Goal: Information Seeking & Learning: Learn about a topic

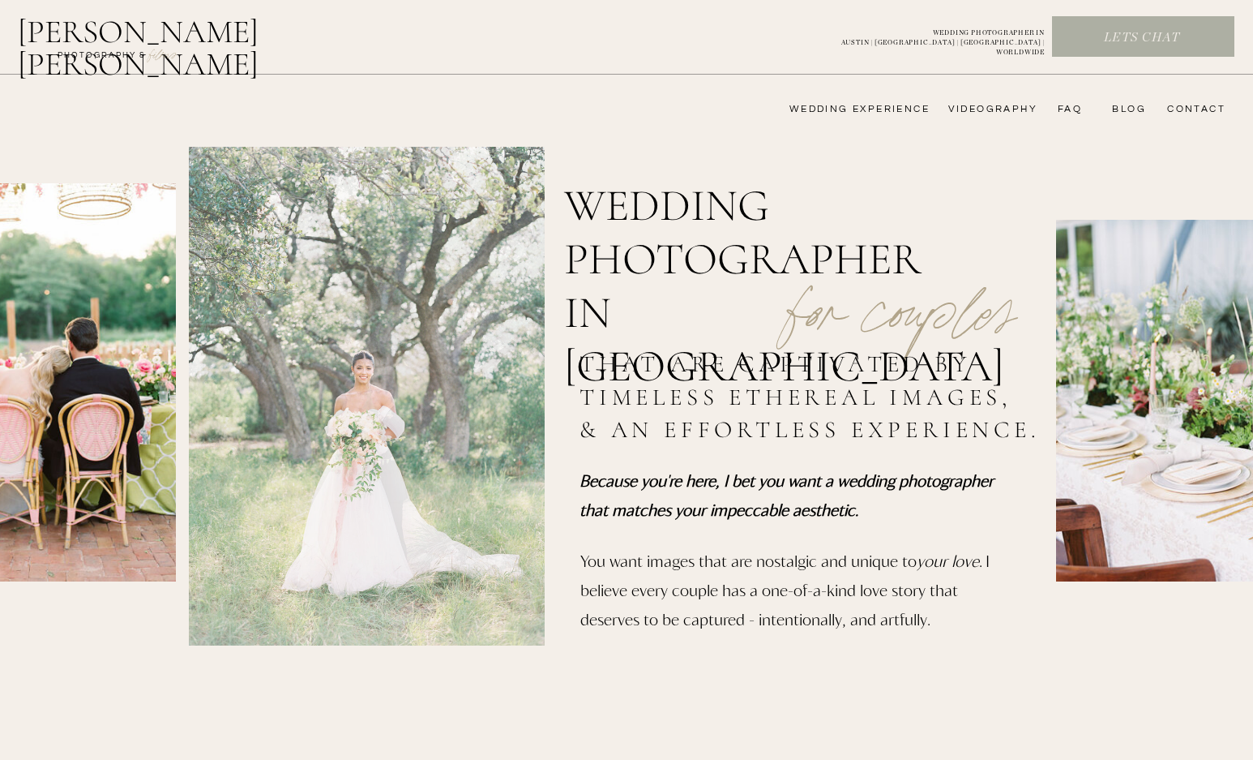
click at [894, 113] on nav "wedding experience" at bounding box center [848, 109] width 163 height 13
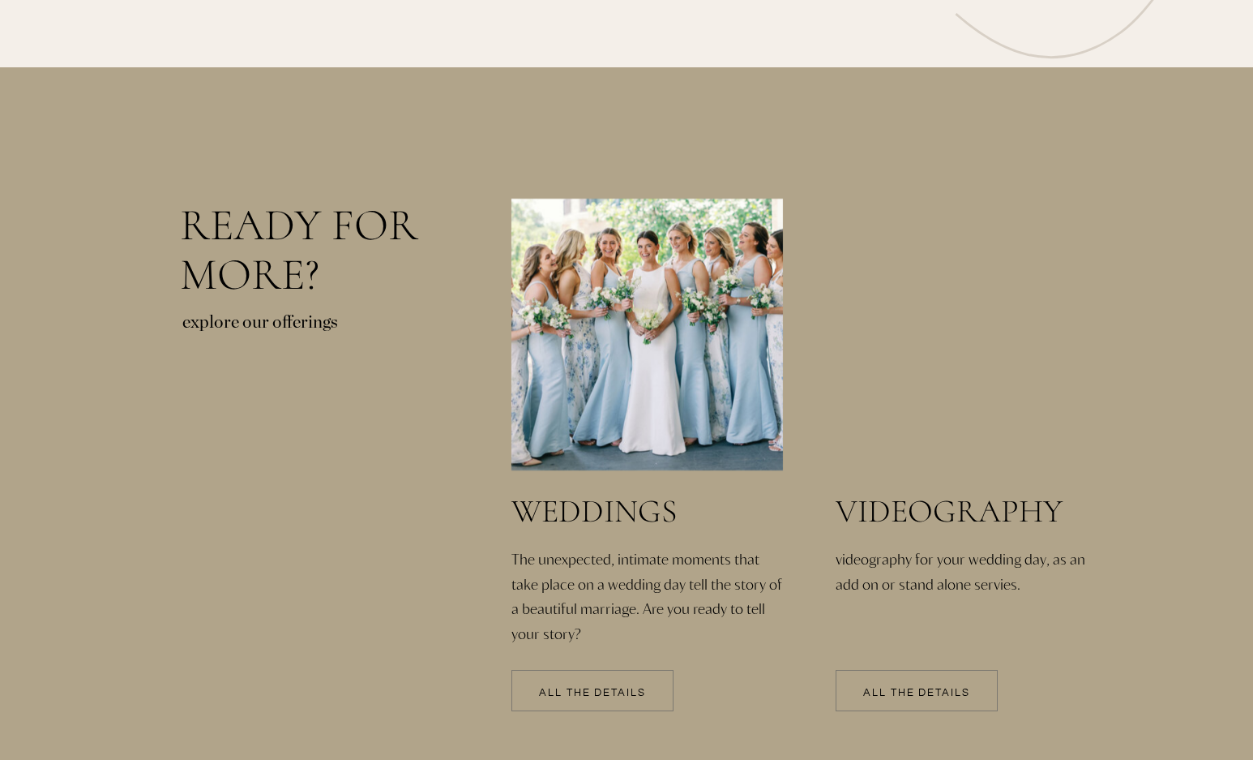
scroll to position [3405, 0]
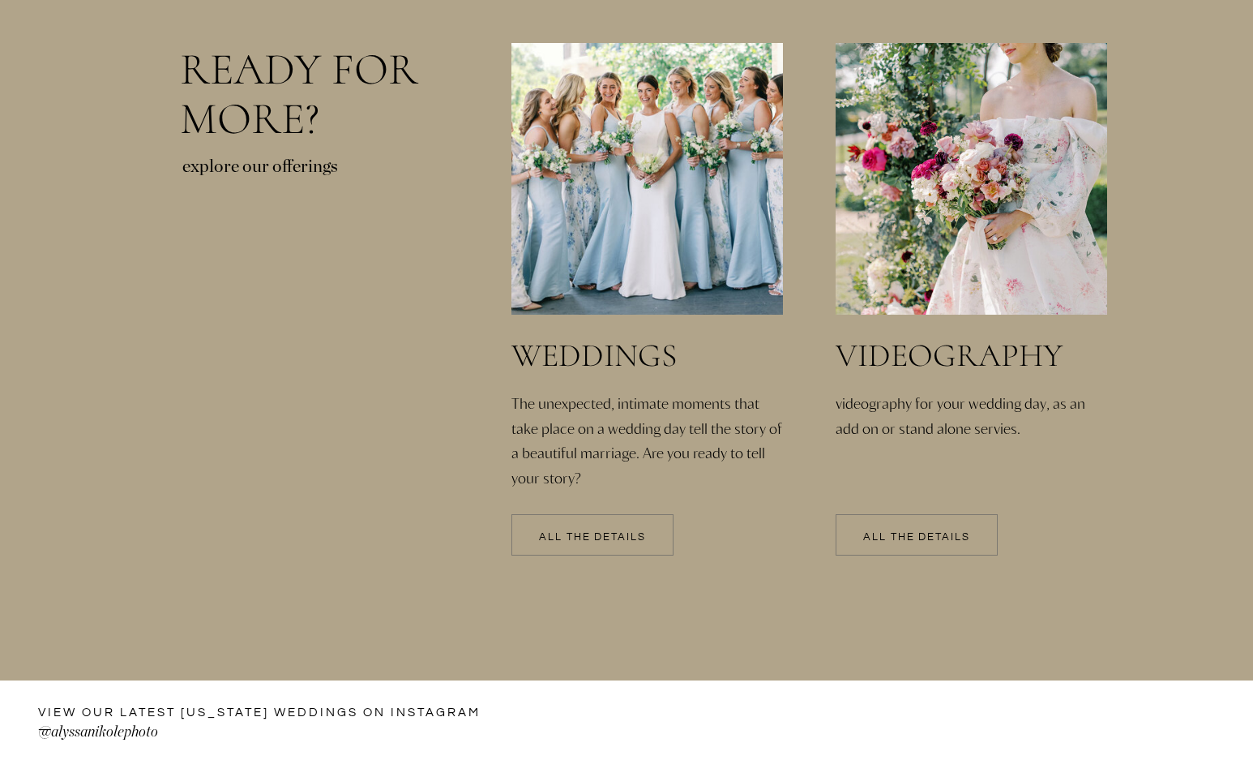
click at [607, 542] on p "All the details" at bounding box center [593, 537] width 162 height 11
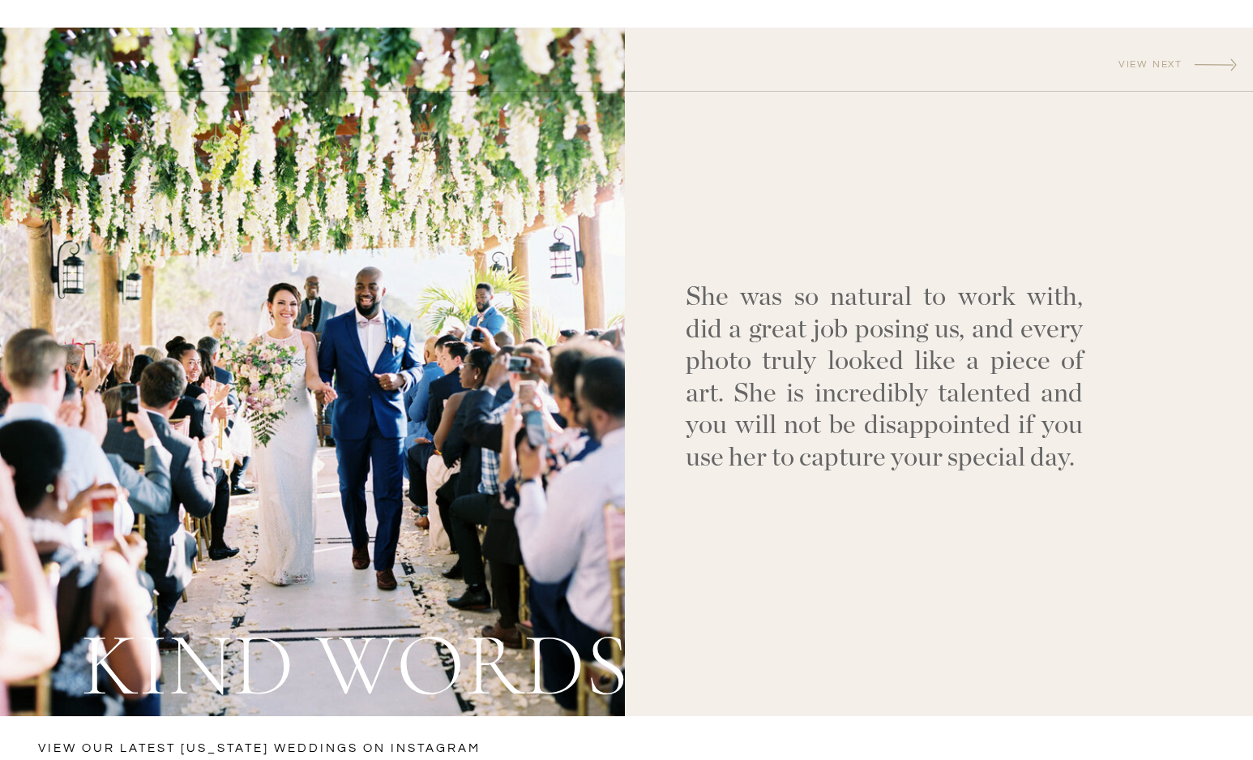
scroll to position [5351, 0]
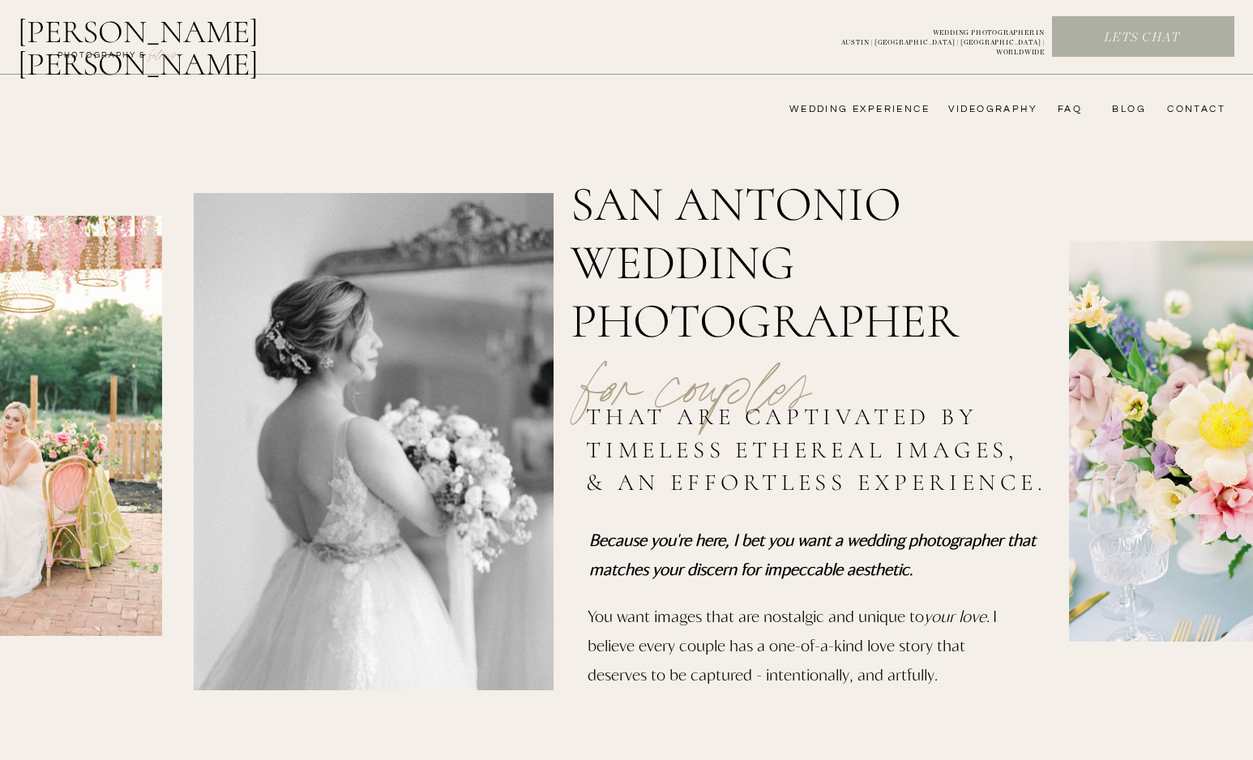
click at [859, 108] on nav "wedding experience" at bounding box center [848, 109] width 163 height 13
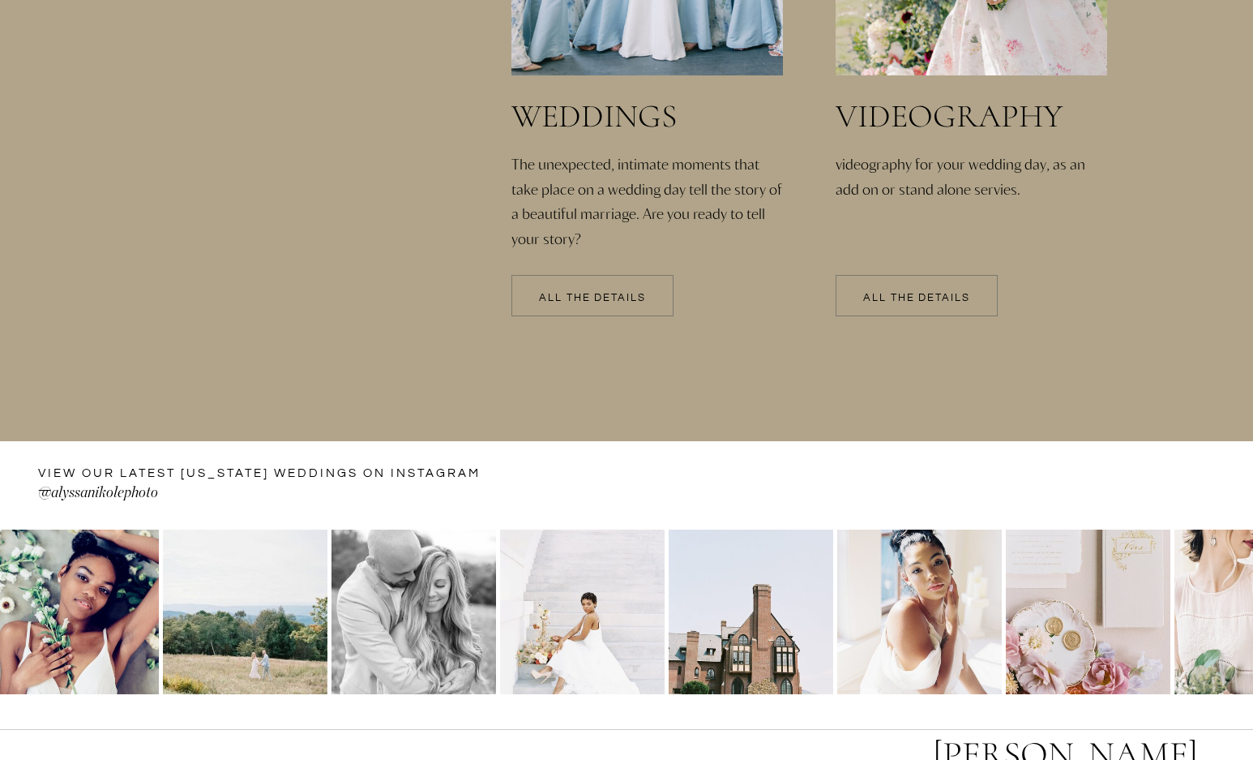
scroll to position [3648, 0]
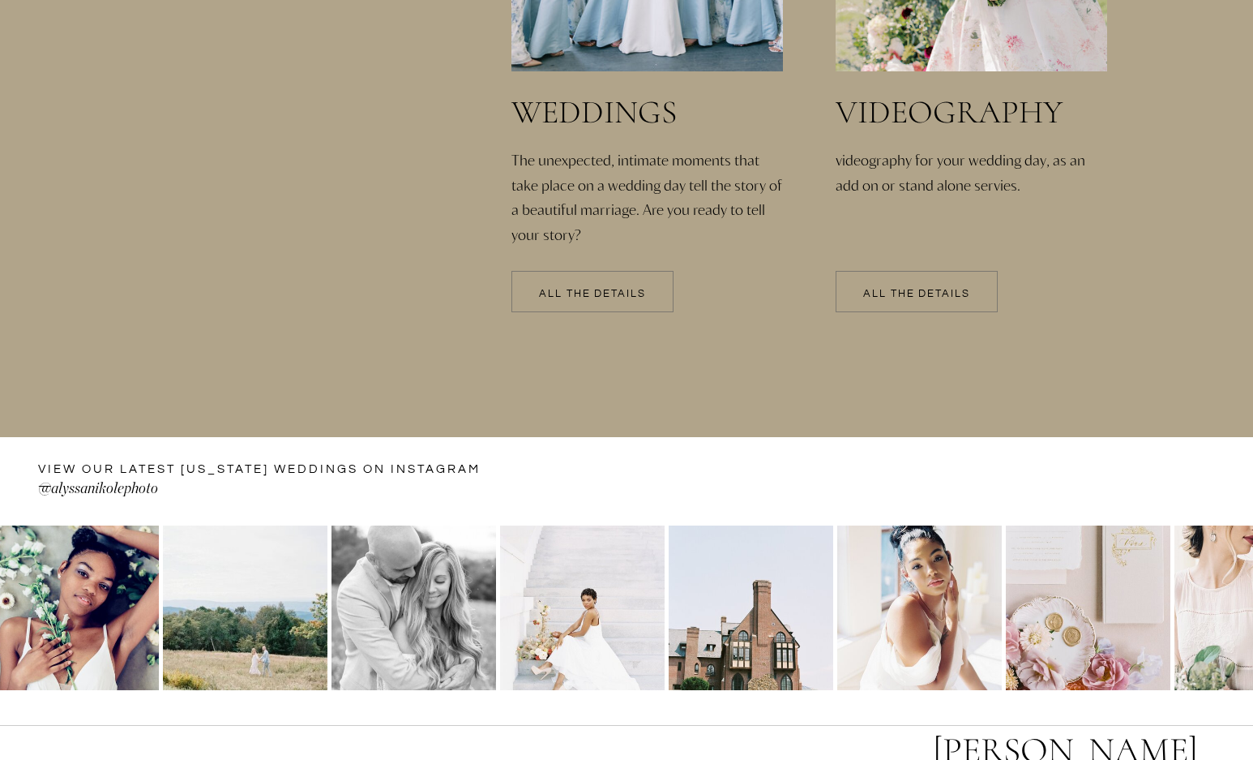
click at [579, 298] on p "All the details" at bounding box center [593, 294] width 162 height 11
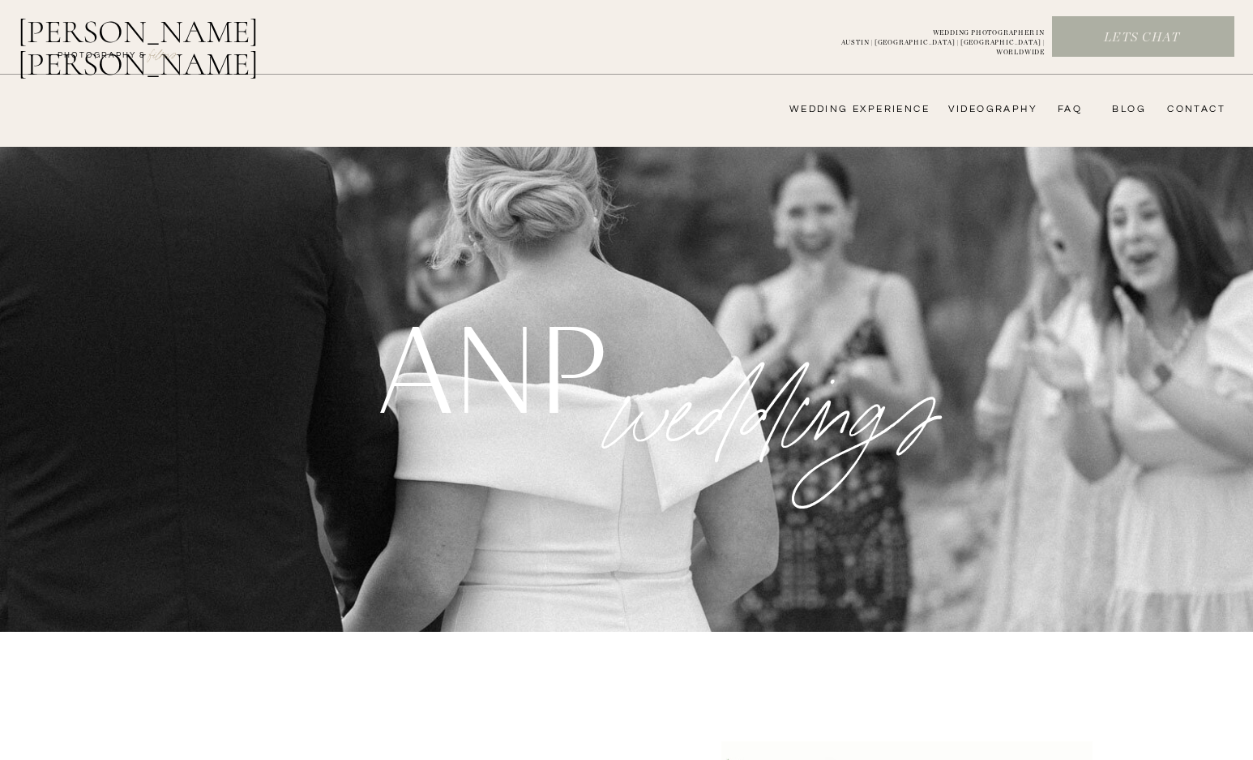
click at [1076, 110] on nav "FAQ" at bounding box center [1066, 109] width 32 height 13
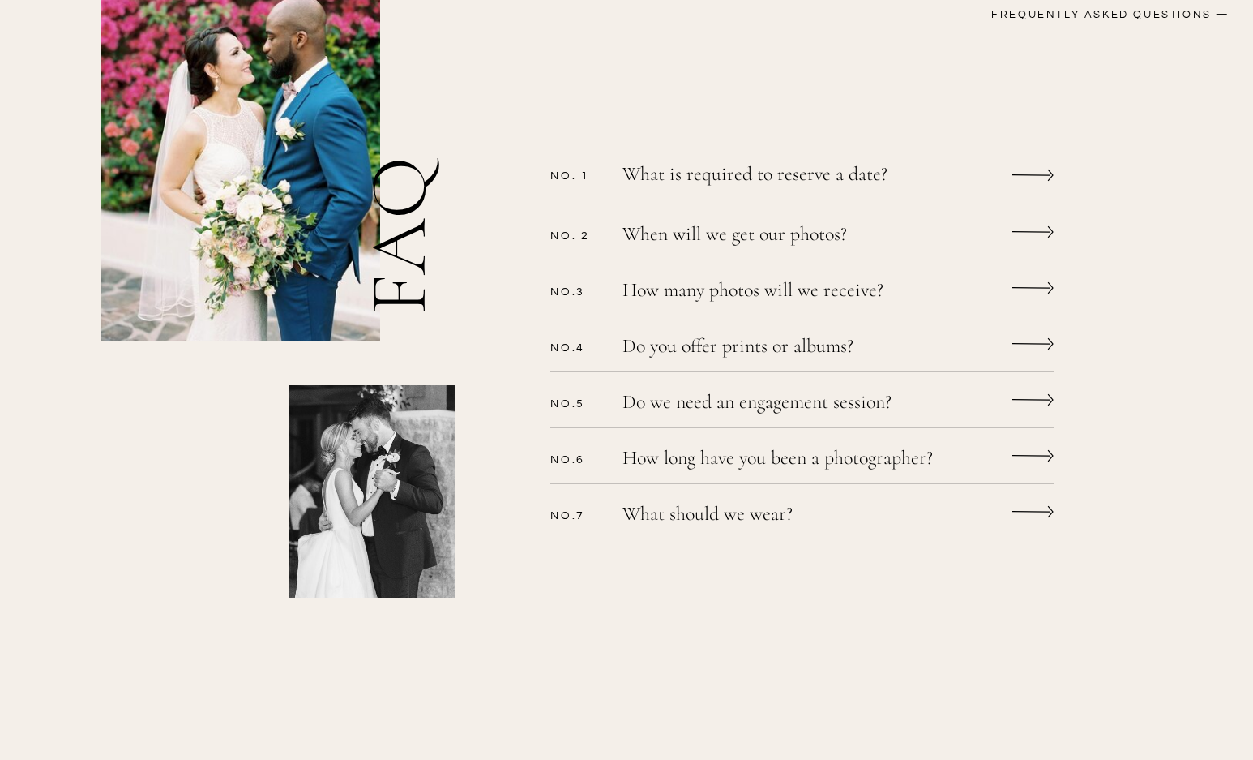
scroll to position [486, 0]
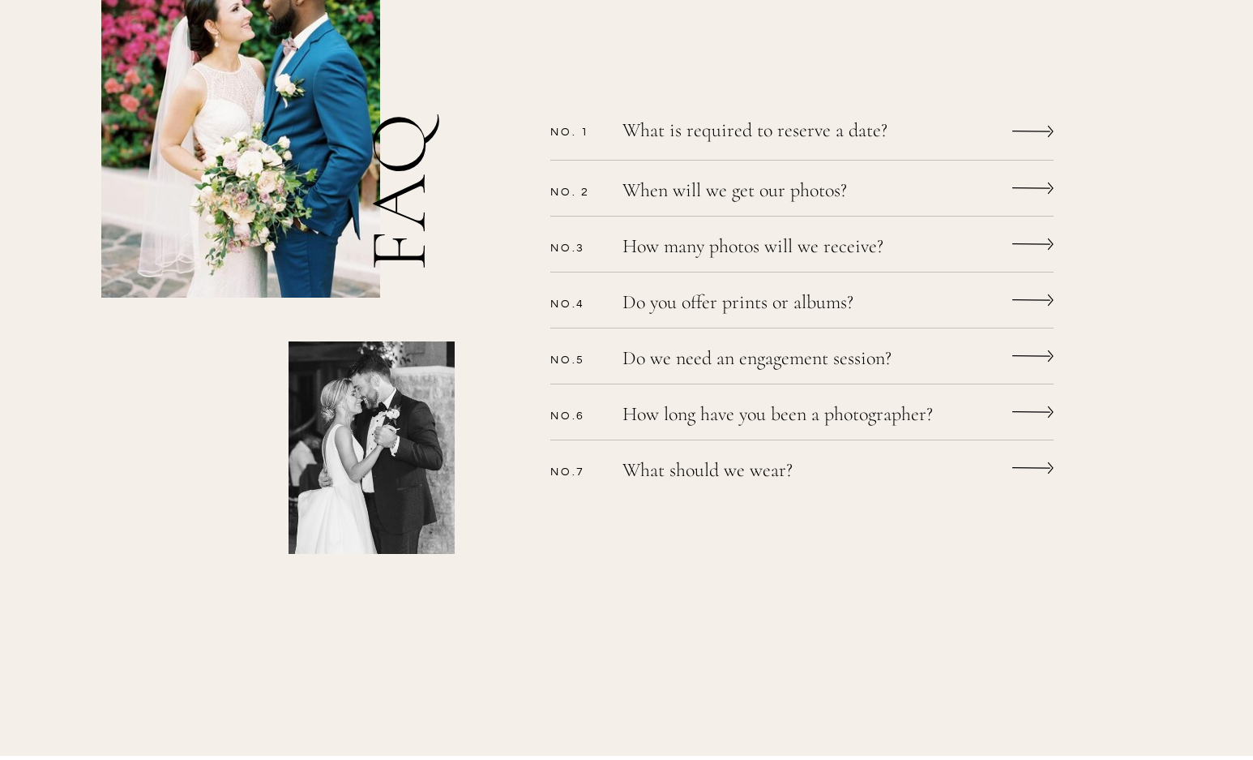
click at [855, 362] on p "Do we need an engagement session?" at bounding box center [781, 361] width 316 height 24
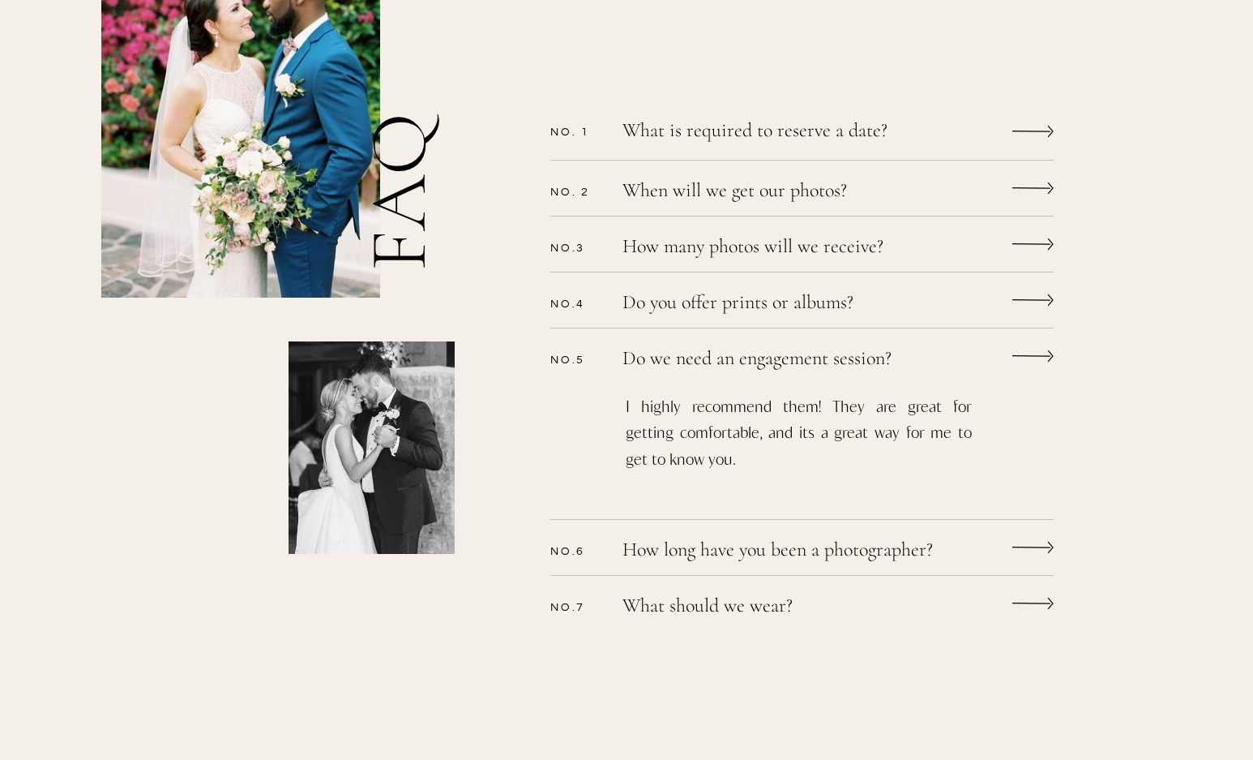
click at [855, 362] on p "Do we need an engagement session?" at bounding box center [781, 361] width 316 height 24
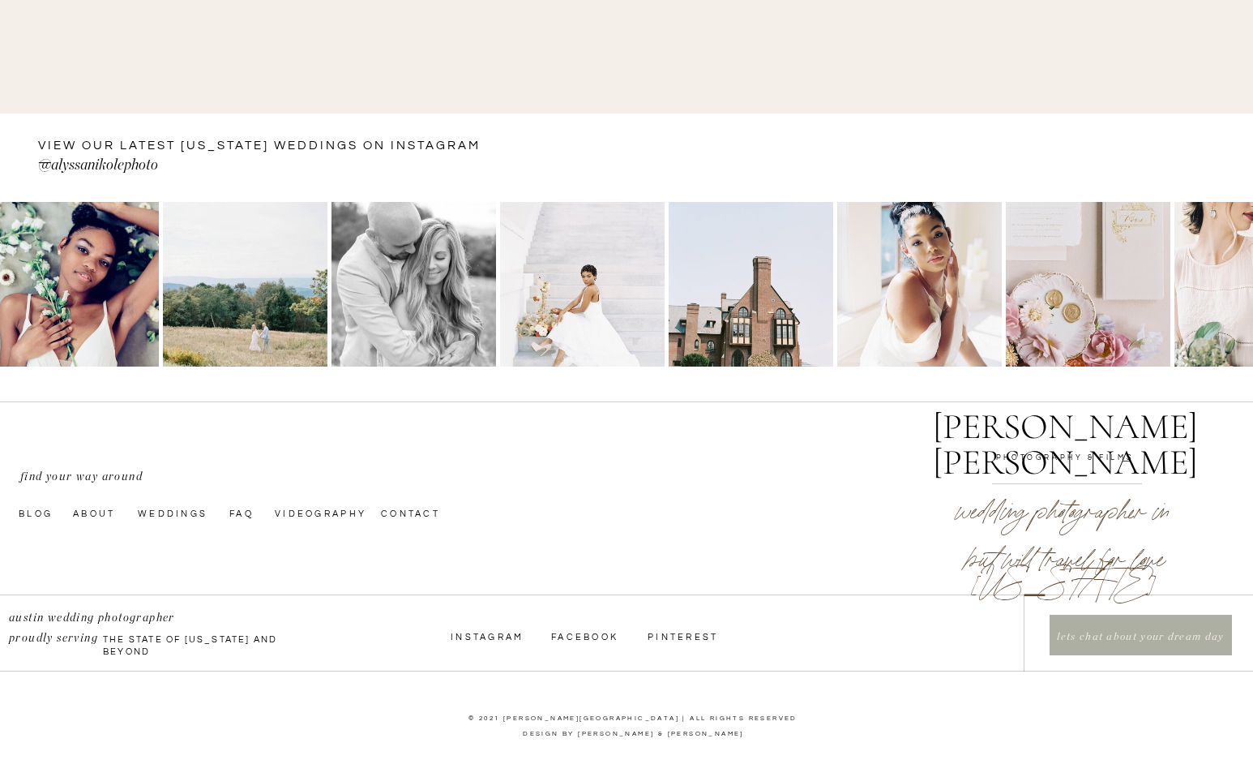
scroll to position [1129, 0]
click at [149, 508] on nav "Weddings" at bounding box center [176, 511] width 76 height 13
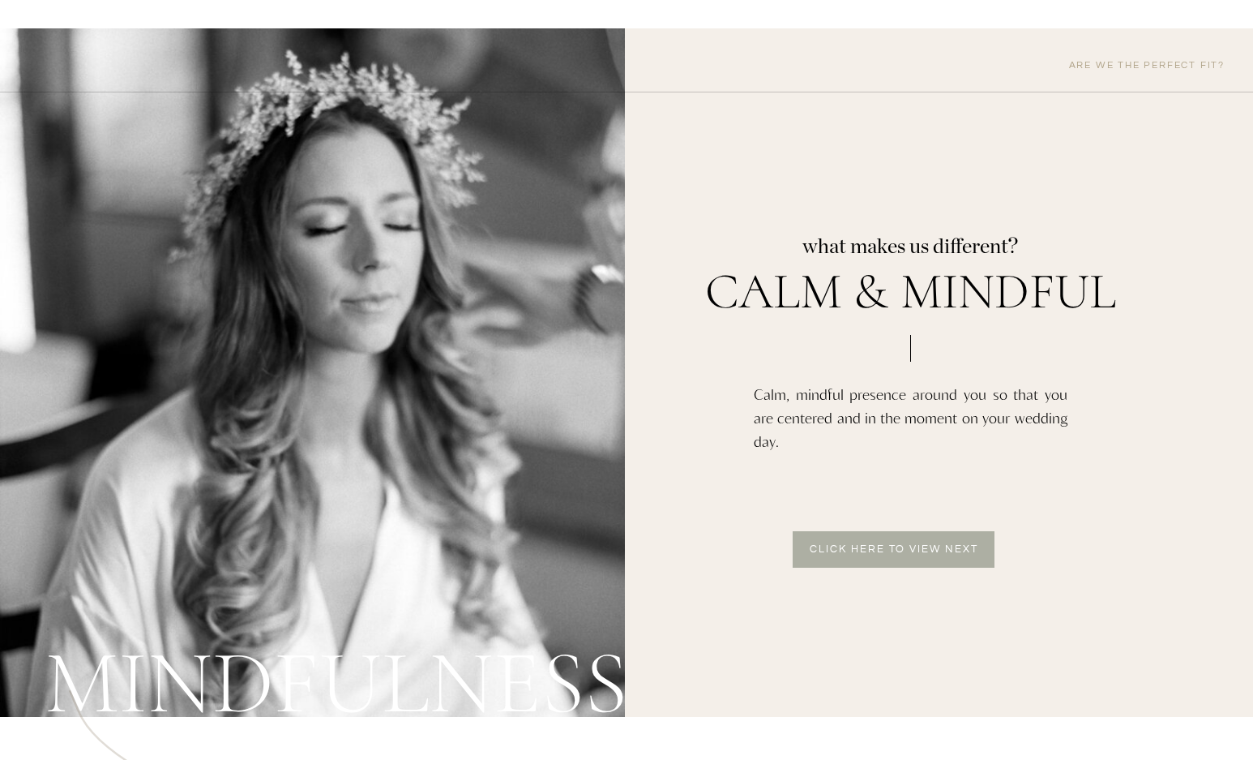
scroll to position [3567, 0]
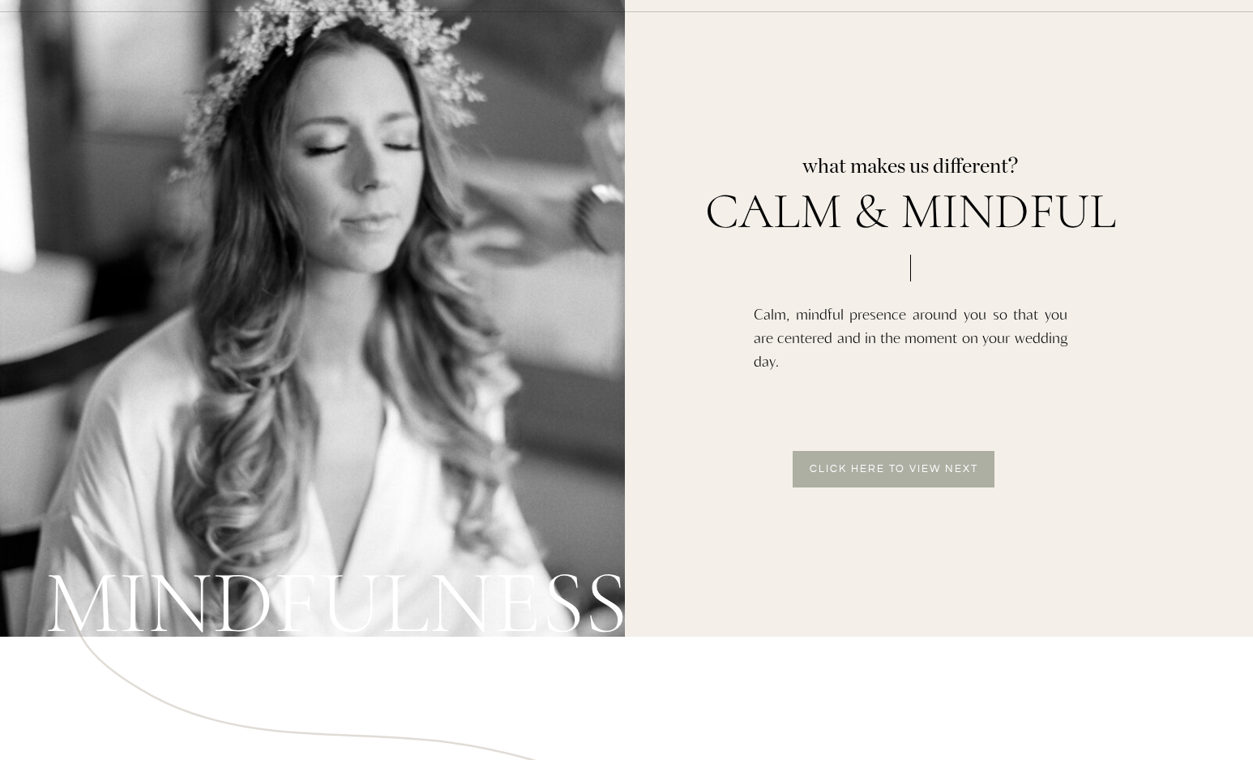
click at [910, 473] on p "Click here to view next" at bounding box center [894, 471] width 190 height 14
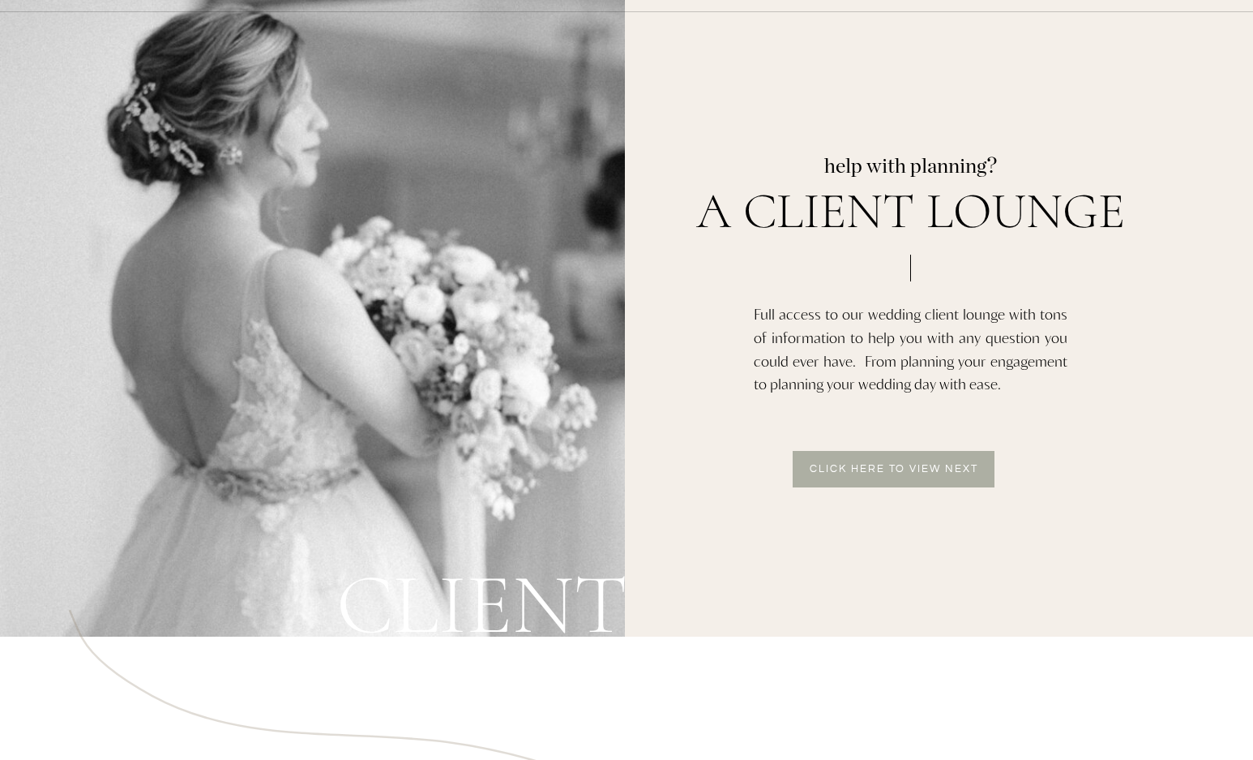
click at [910, 473] on p "Click here to view next" at bounding box center [894, 471] width 190 height 14
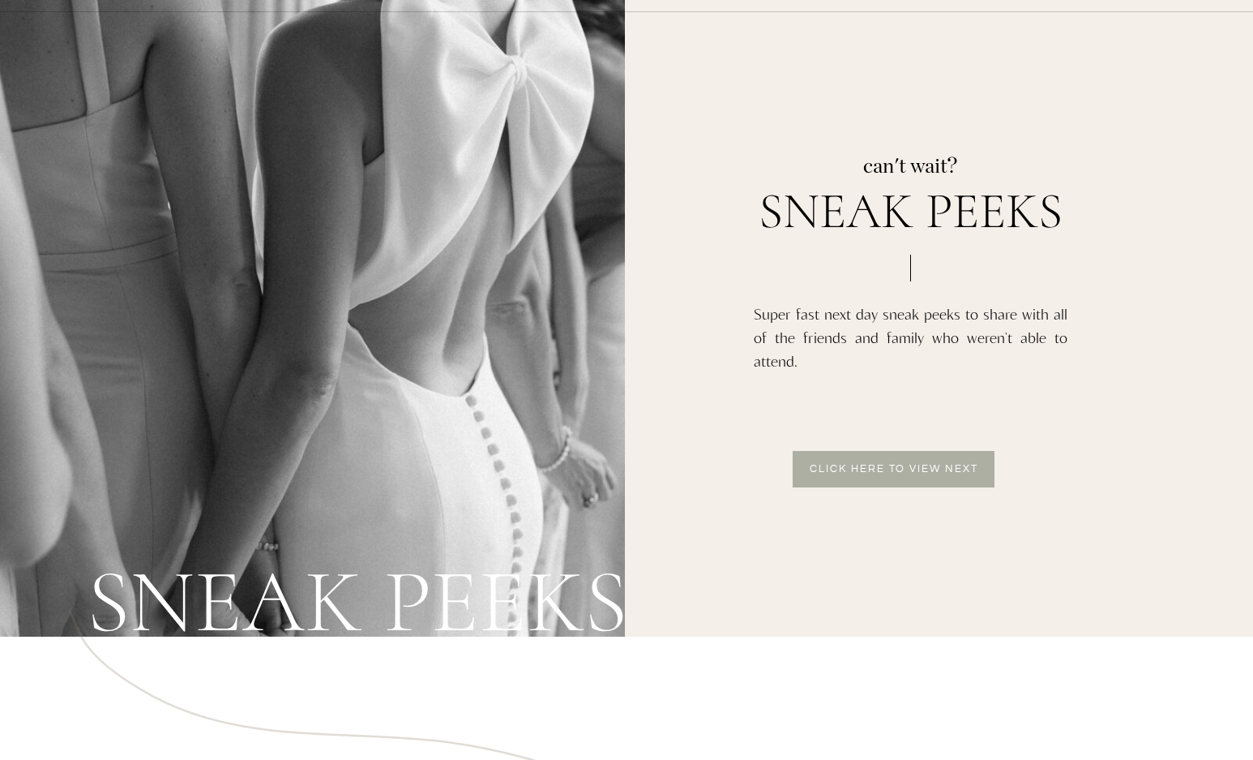
click at [910, 473] on p "Click here to view next" at bounding box center [894, 471] width 190 height 14
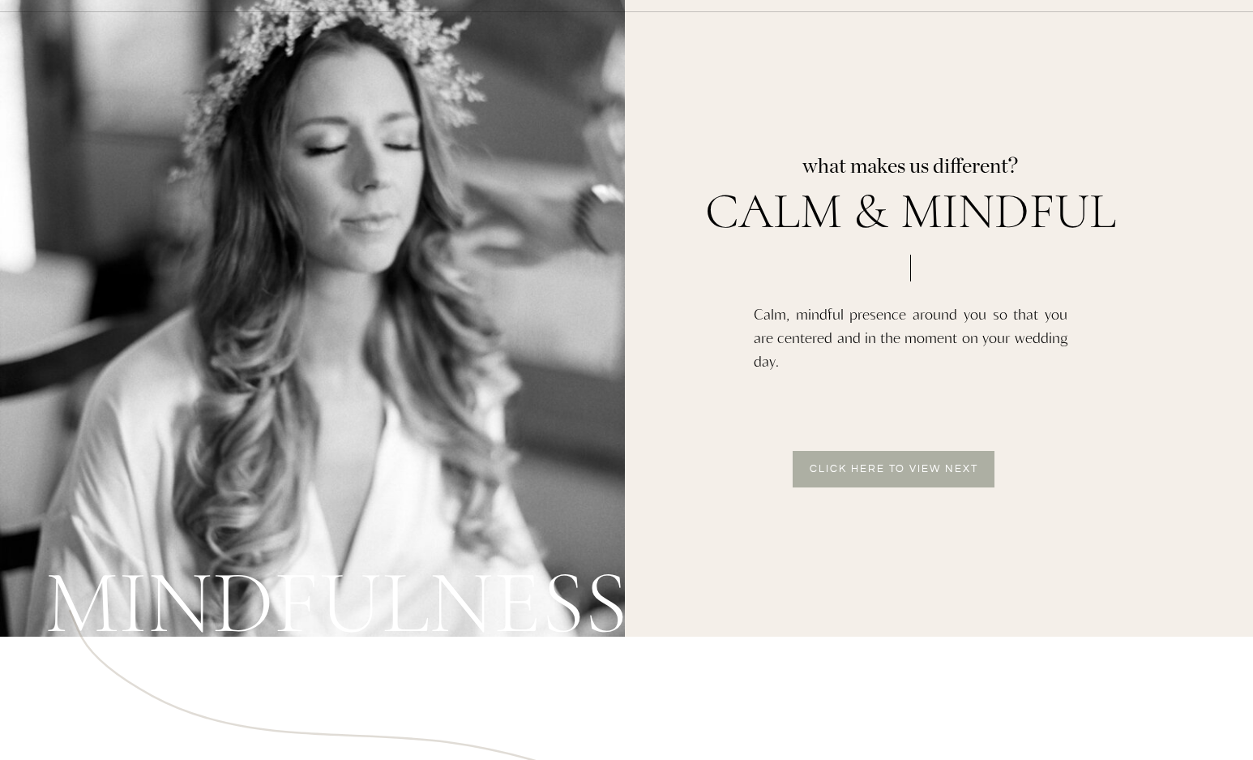
click at [910, 473] on p "Click here to view next" at bounding box center [894, 471] width 190 height 14
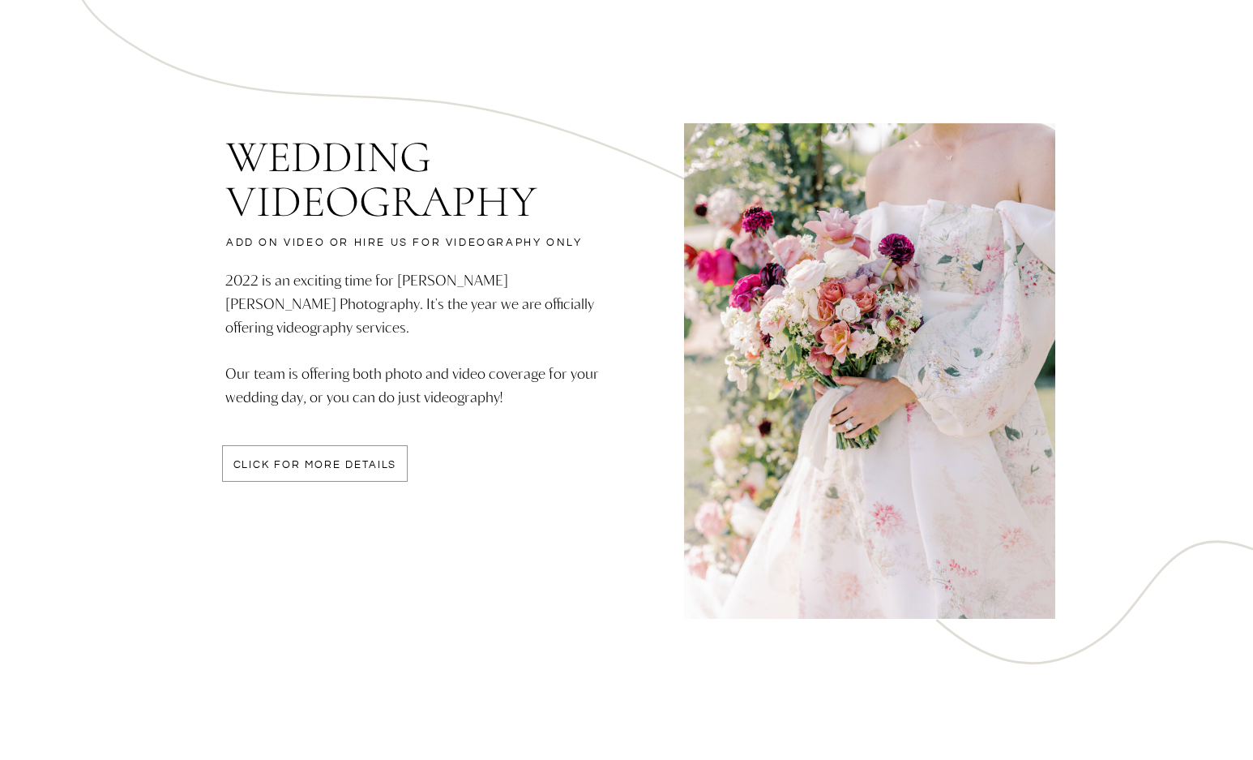
scroll to position [4216, 0]
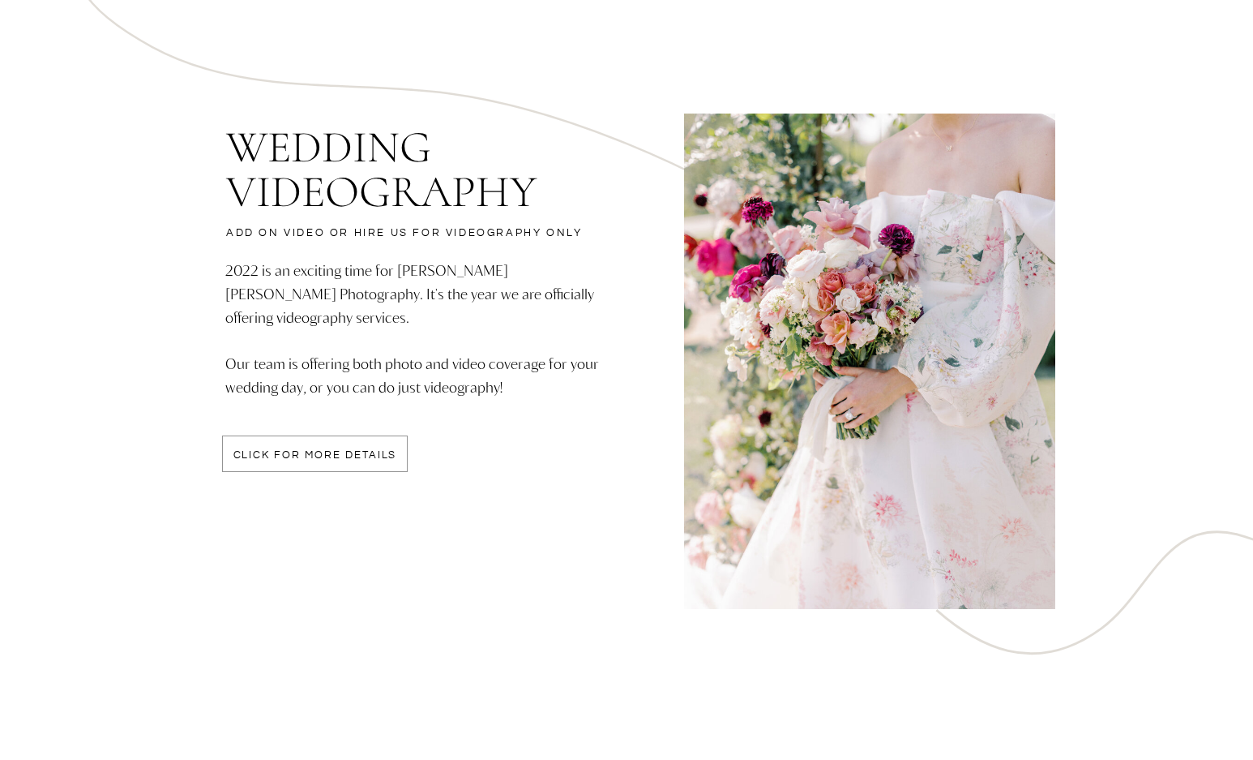
click at [338, 448] on div at bounding box center [315, 453] width 186 height 36
drag, startPoint x: 338, startPoint y: 448, endPoint x: 546, endPoint y: 351, distance: 229.2
click at [546, 351] on p "2022 is an exciting time for [PERSON_NAME] [PERSON_NAME] Photography. It's the …" at bounding box center [419, 335] width 388 height 153
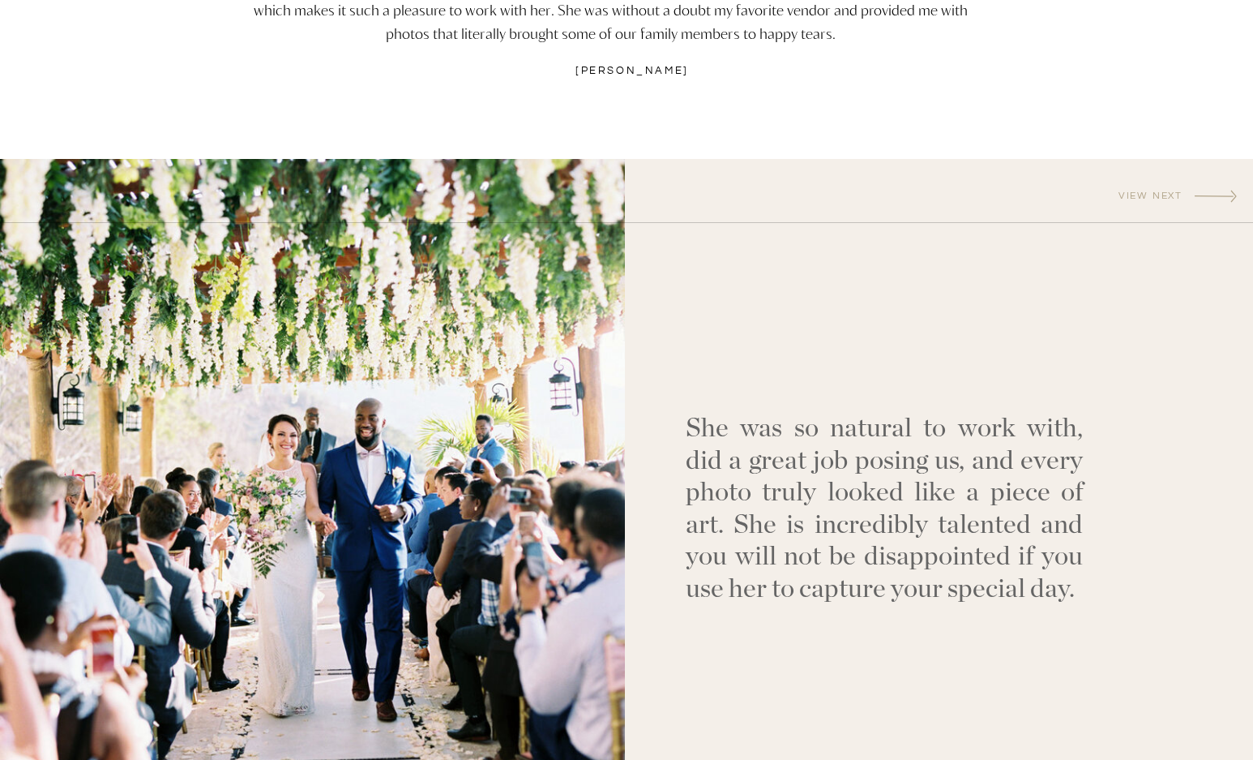
scroll to position [5270, 0]
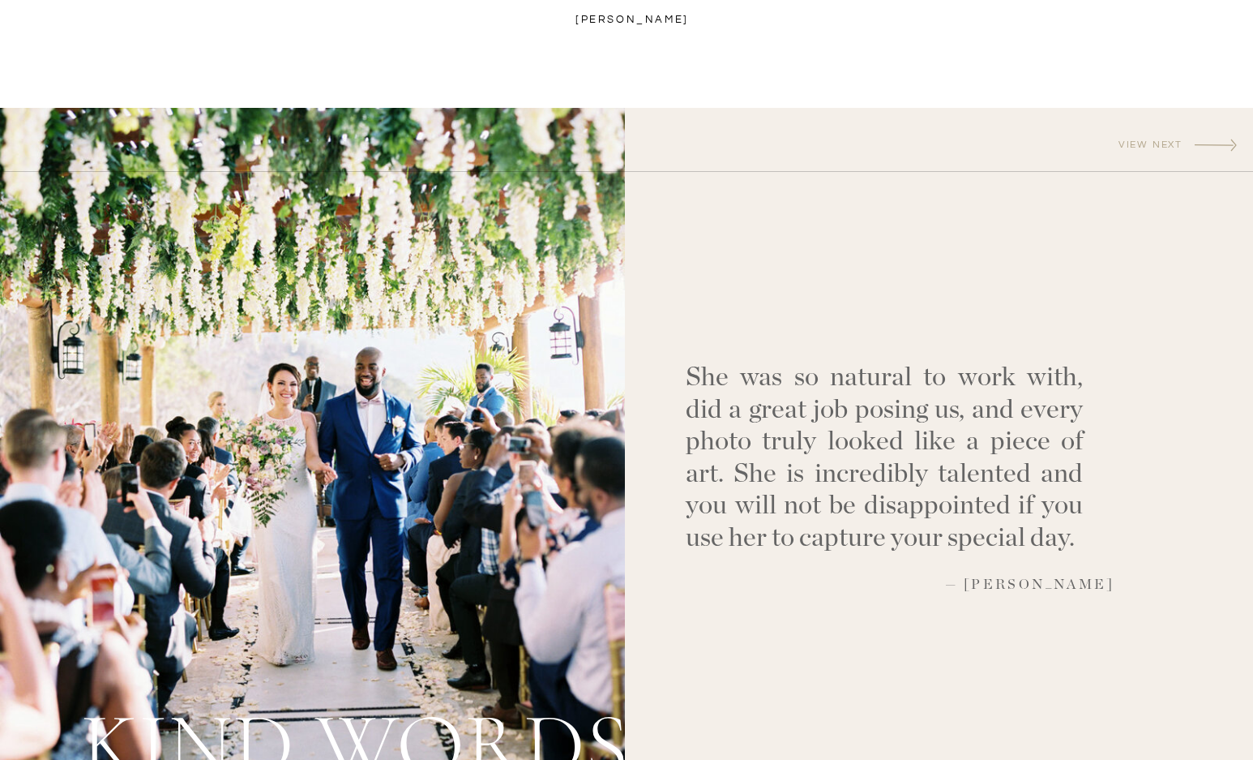
click at [1134, 140] on p "View next" at bounding box center [1095, 146] width 175 height 12
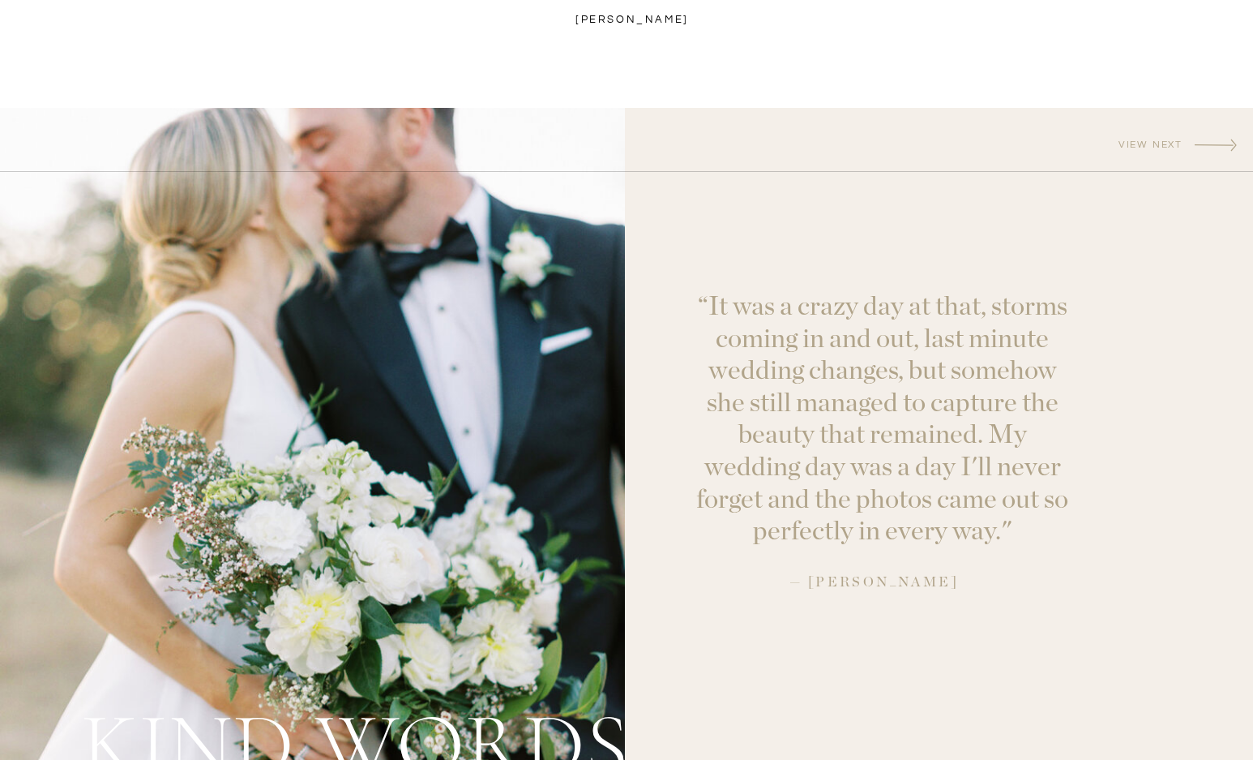
click at [1134, 140] on p "View next" at bounding box center [1095, 146] width 175 height 12
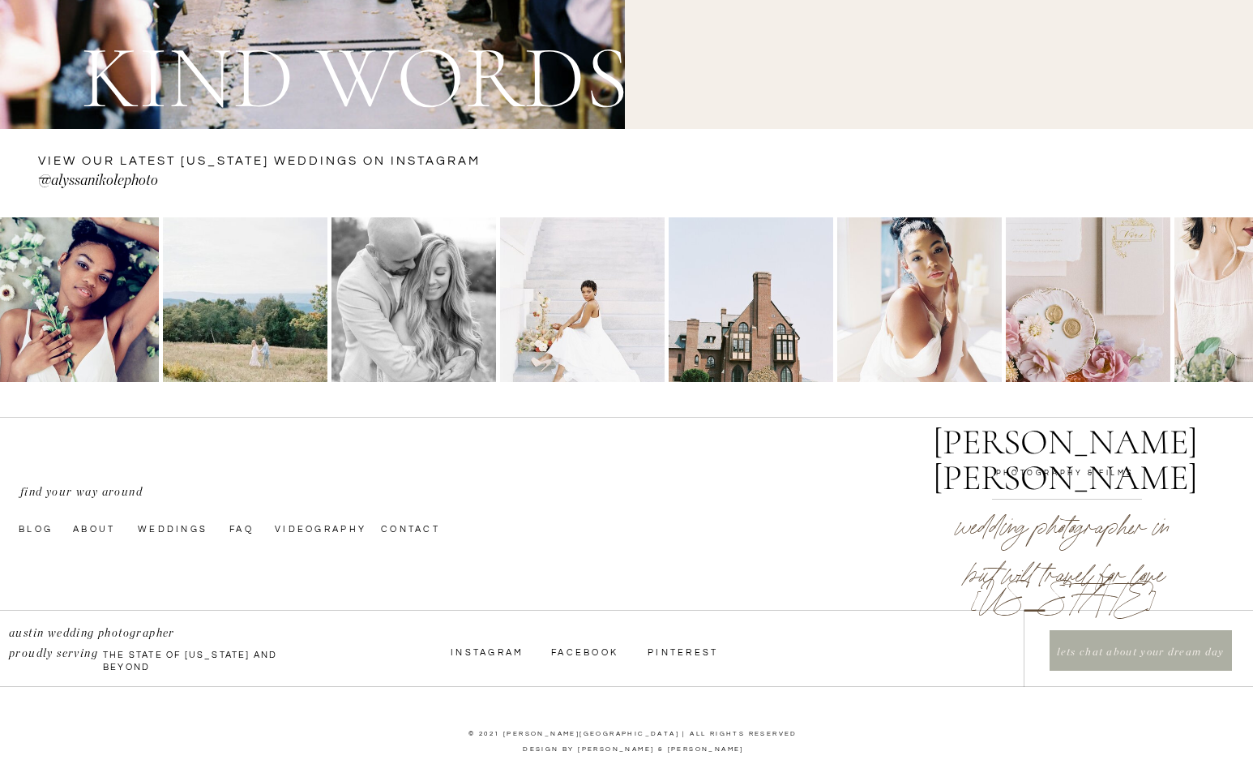
scroll to position [5953, 0]
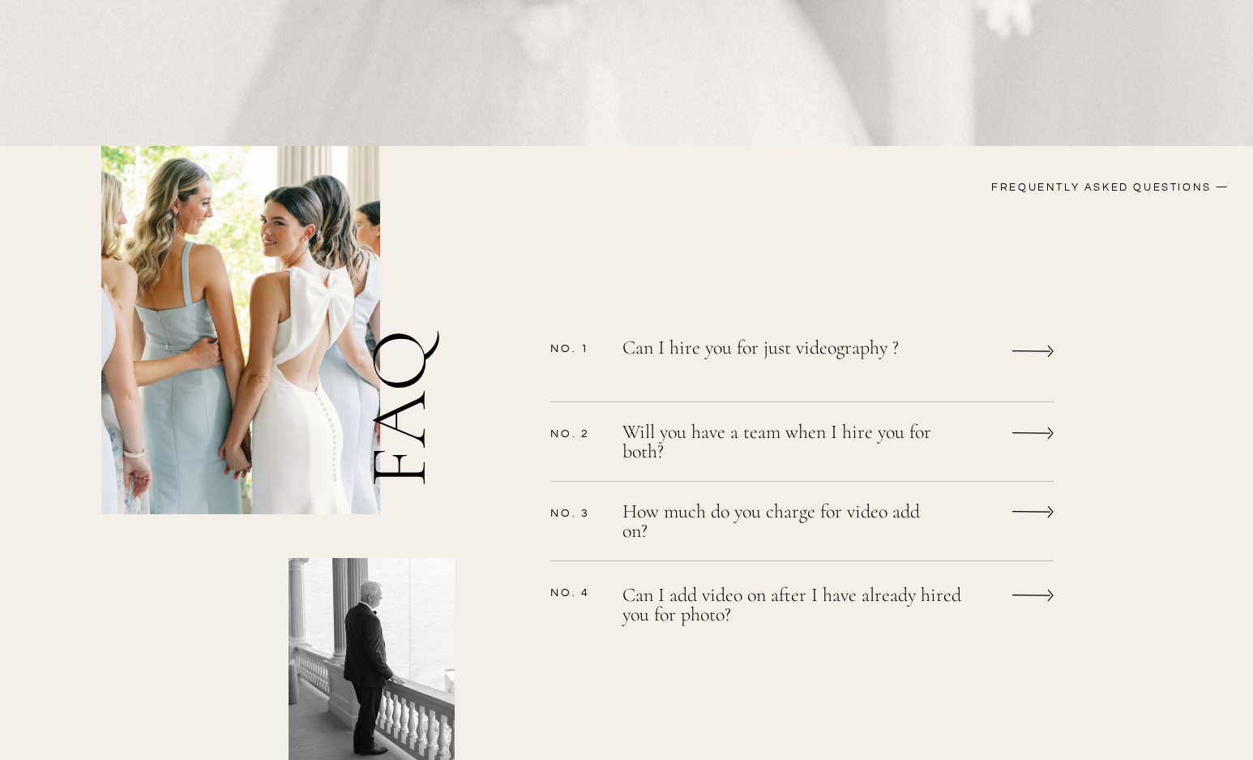
scroll to position [1135, 0]
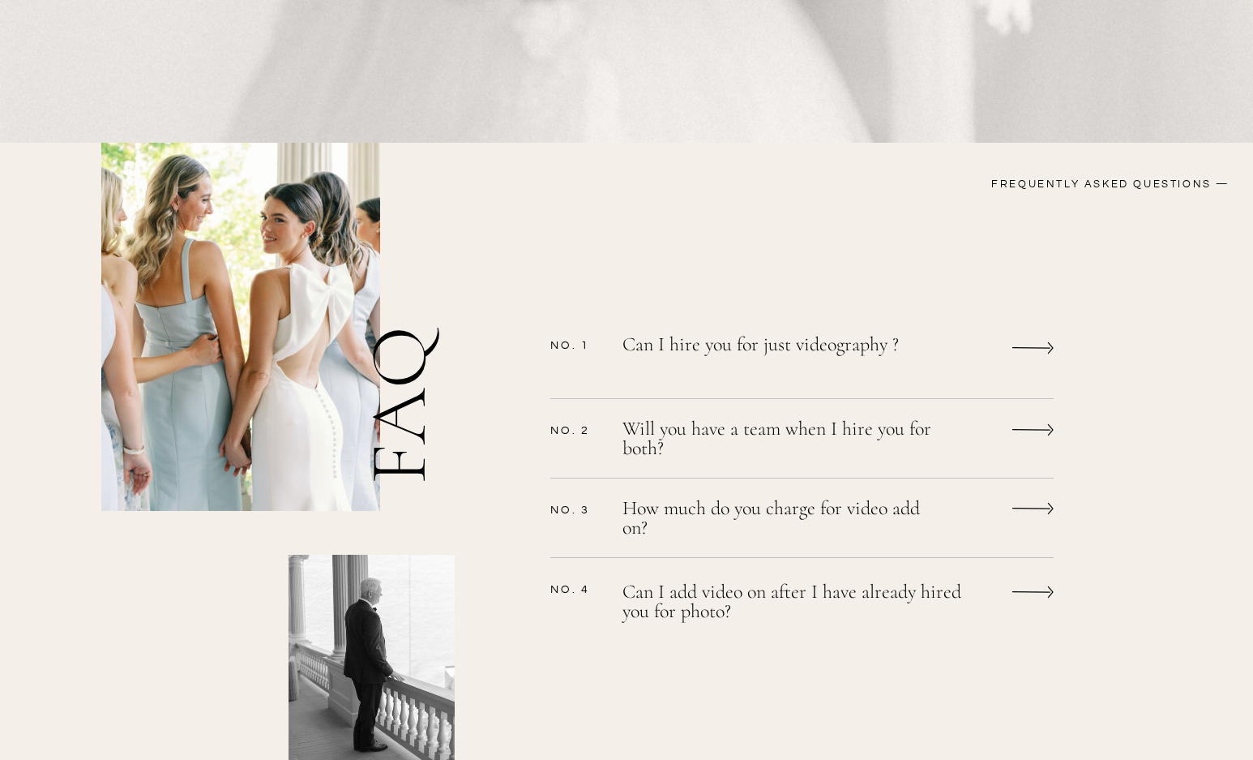
click at [783, 508] on p "How much do you charge for video add on?" at bounding box center [781, 520] width 316 height 43
